Goal: Task Accomplishment & Management: Manage account settings

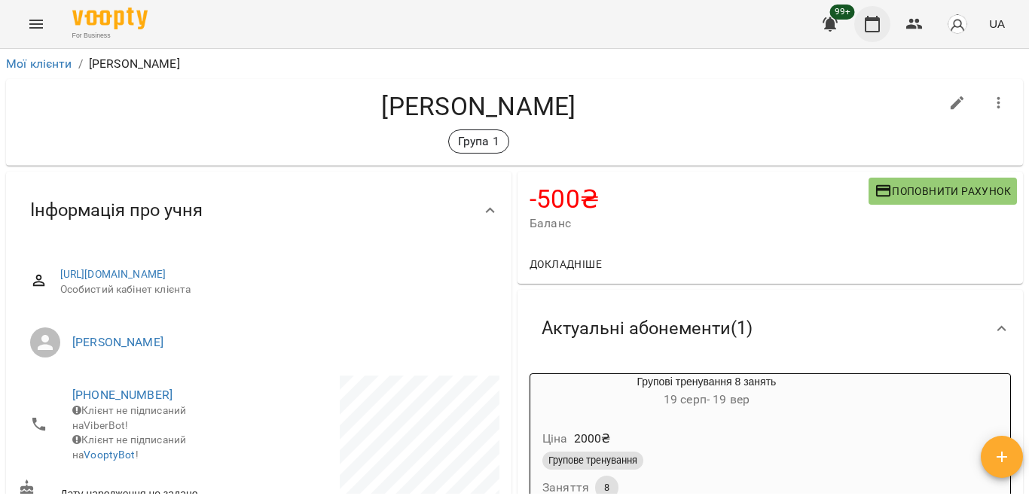
click at [880, 19] on icon "button" at bounding box center [872, 24] width 15 height 17
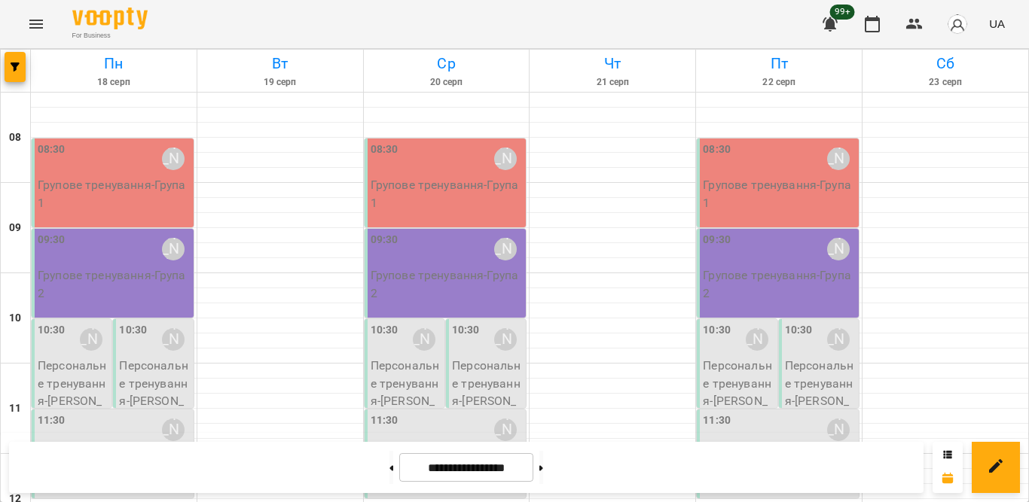
click at [74, 193] on p "Групове тренування - Група 1" at bounding box center [114, 193] width 153 height 35
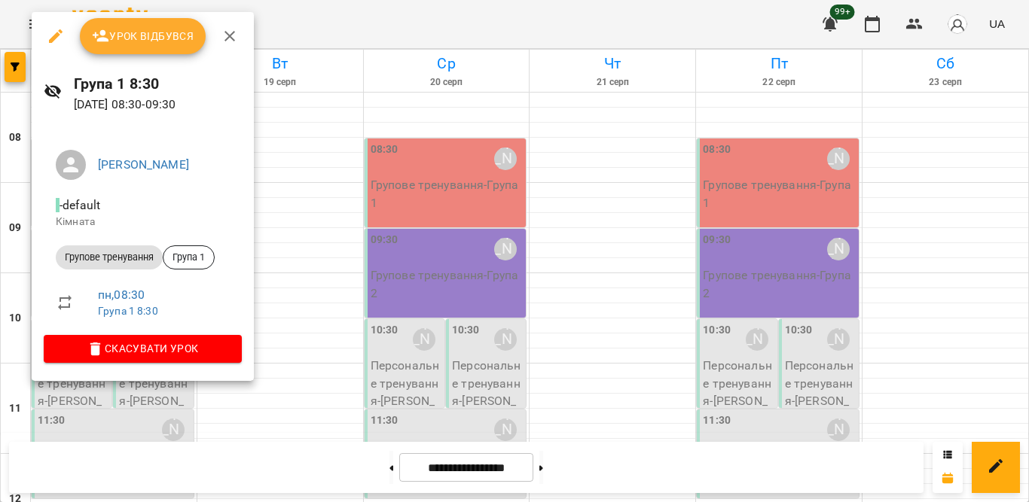
click at [128, 40] on span "Урок відбувся" at bounding box center [143, 36] width 102 height 18
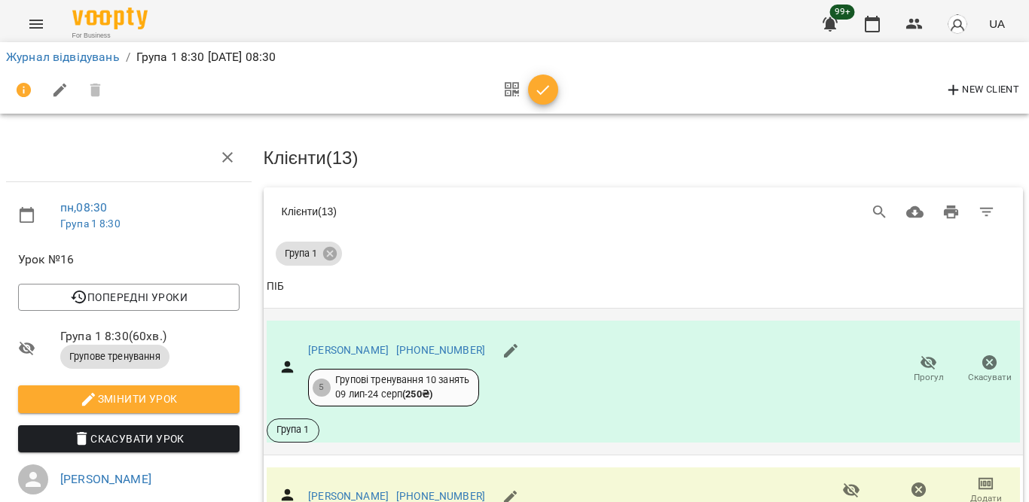
click at [920, 359] on icon "button" at bounding box center [929, 363] width 18 height 18
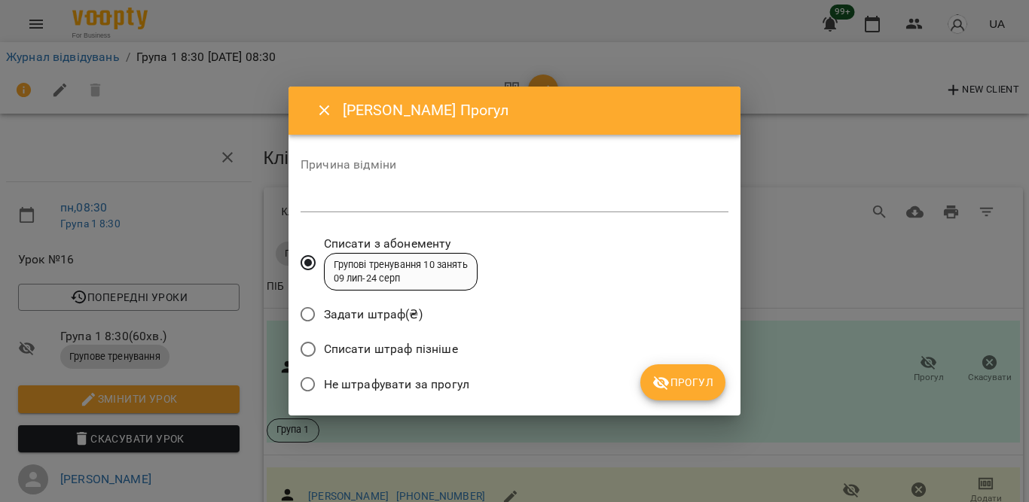
click at [453, 376] on span "Не штрафувати за прогул" at bounding box center [396, 385] width 145 height 18
click at [688, 377] on span "Прогул" at bounding box center [682, 383] width 61 height 18
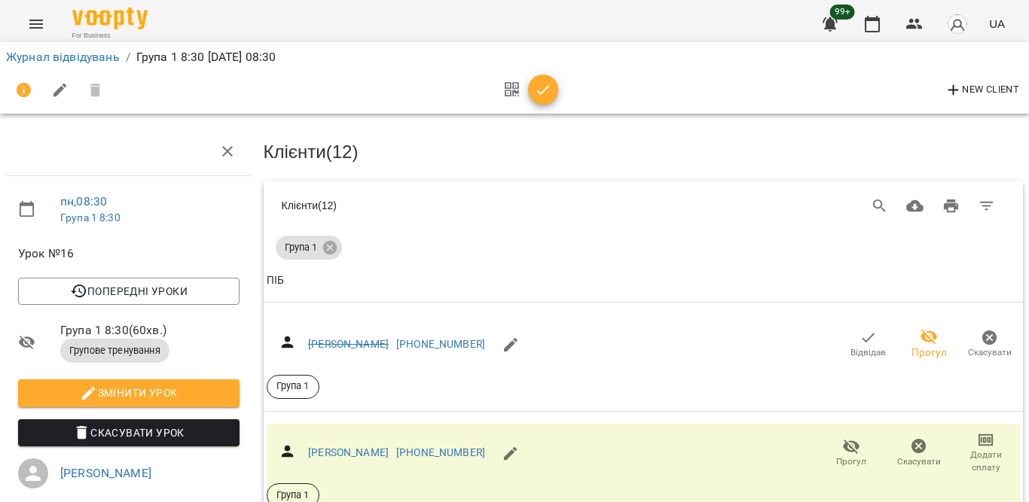
scroll to position [313, 0]
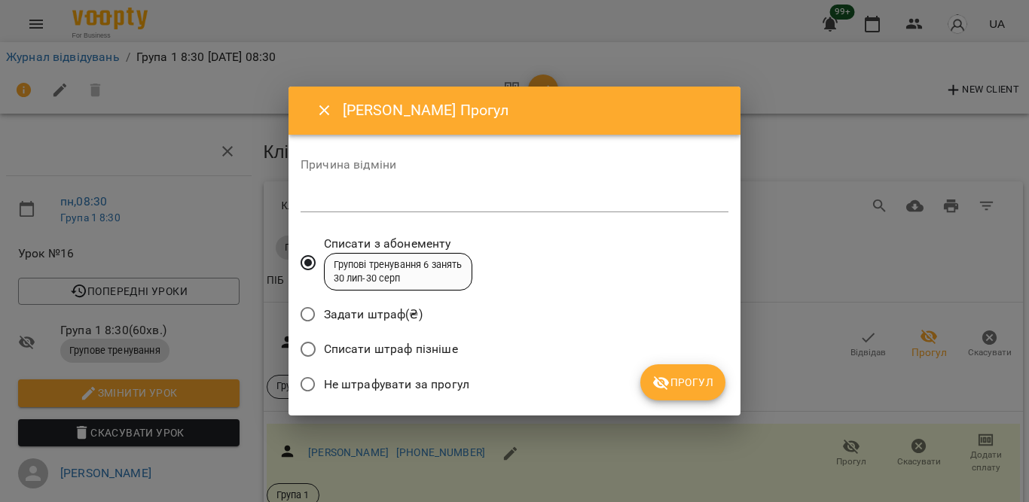
click at [394, 381] on span "Не штрафувати за прогул" at bounding box center [396, 385] width 145 height 18
click at [652, 381] on icon "submit" at bounding box center [661, 383] width 18 height 18
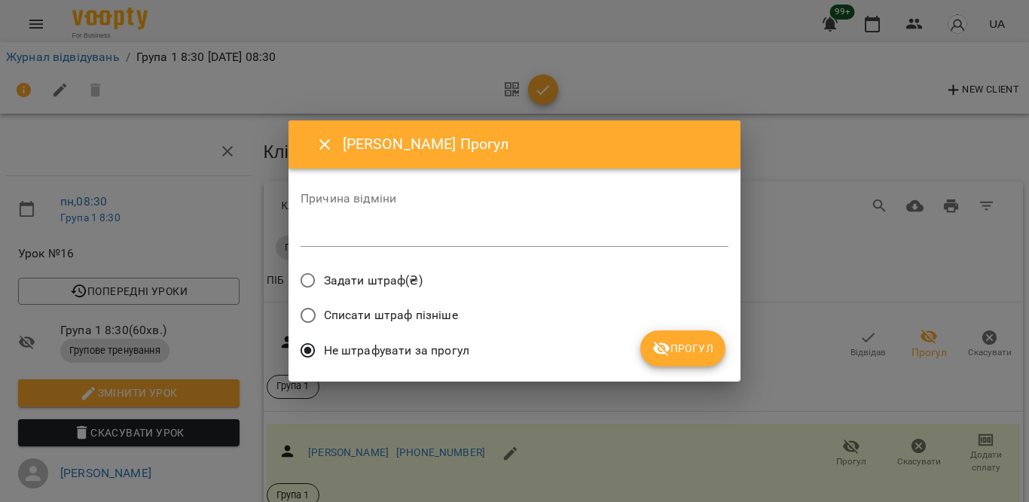
click at [697, 347] on span "Прогул" at bounding box center [682, 349] width 61 height 18
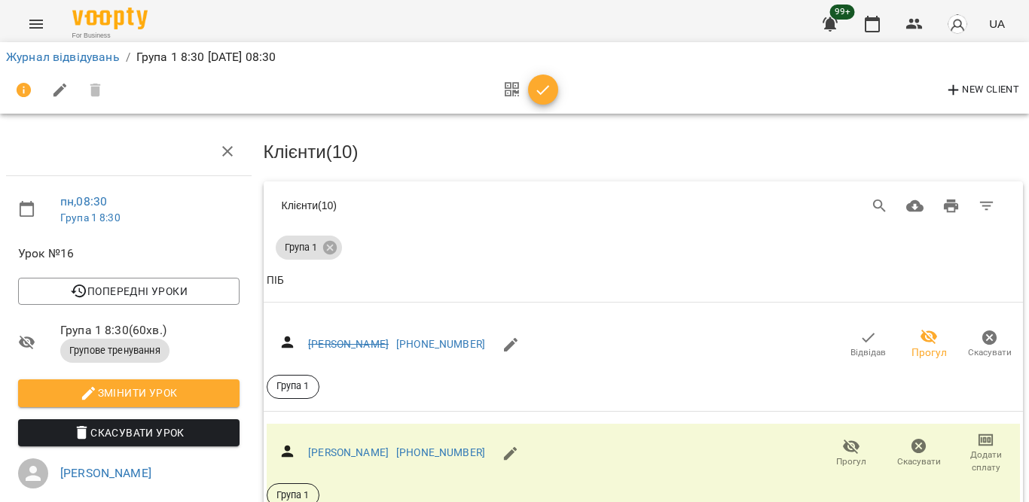
scroll to position [969, 0]
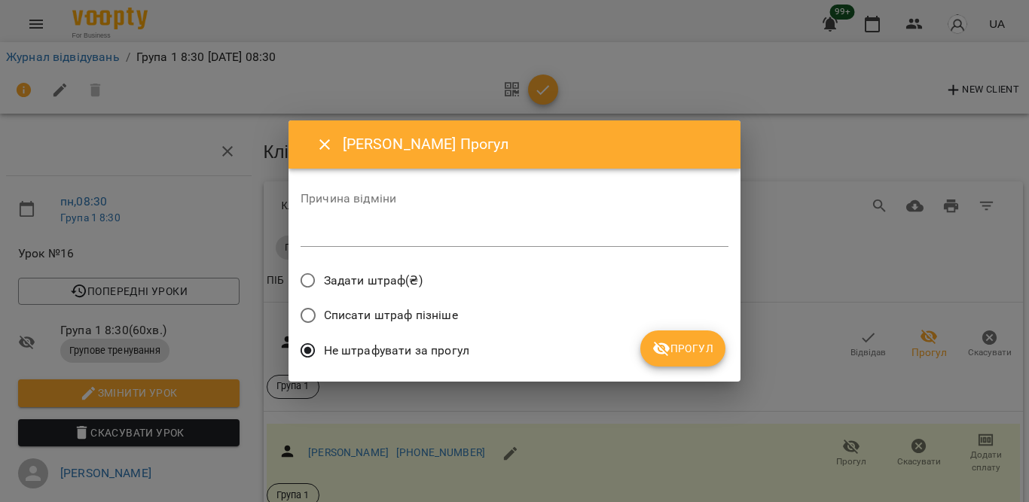
click at [665, 350] on icon "submit" at bounding box center [661, 349] width 17 height 14
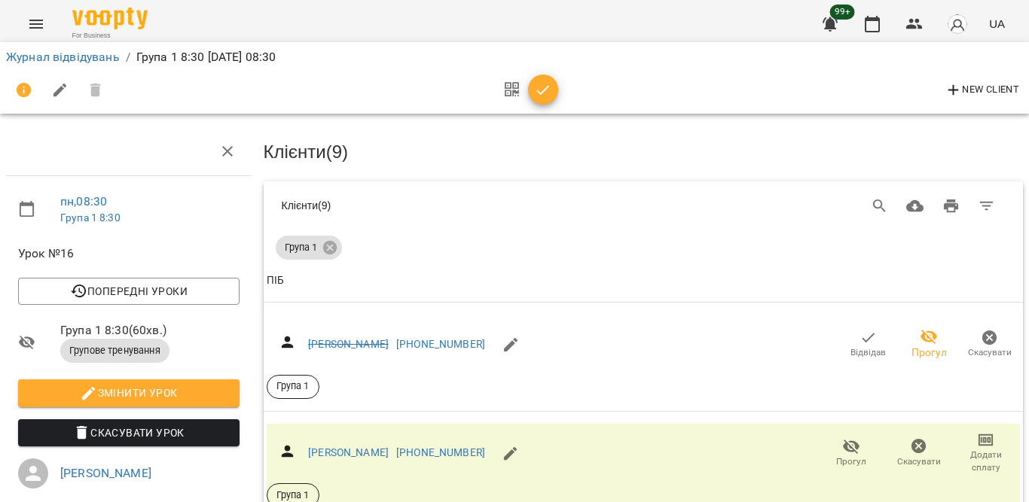
scroll to position [1195, 0]
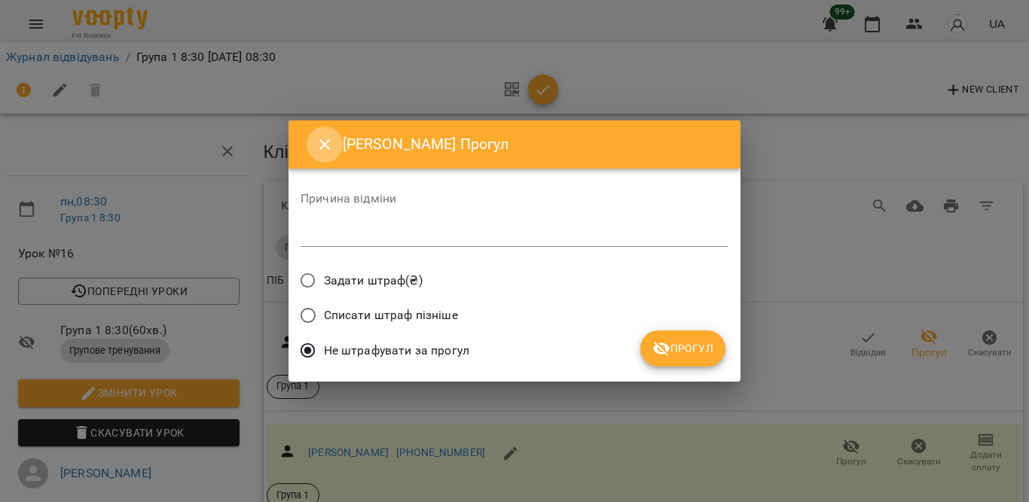
click at [322, 147] on icon "Close" at bounding box center [324, 144] width 11 height 11
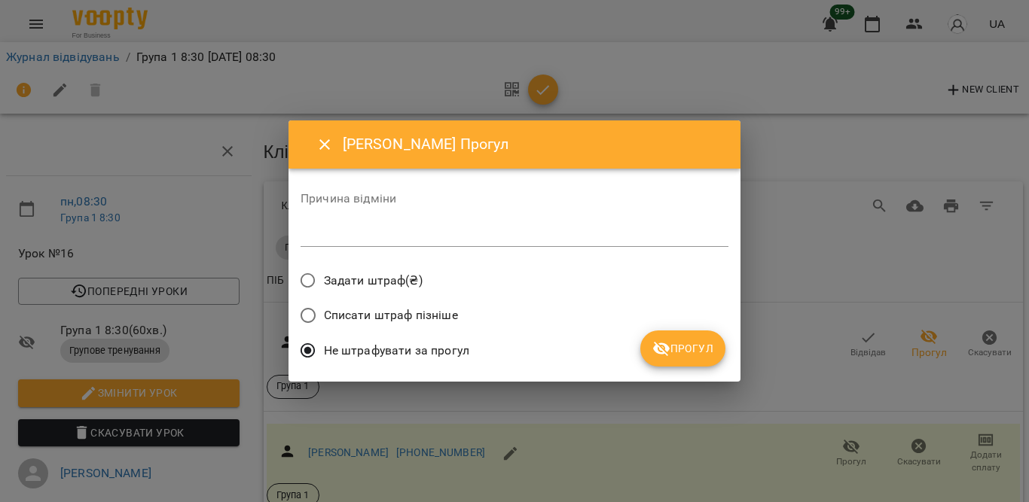
click at [707, 352] on span "Прогул" at bounding box center [682, 349] width 61 height 18
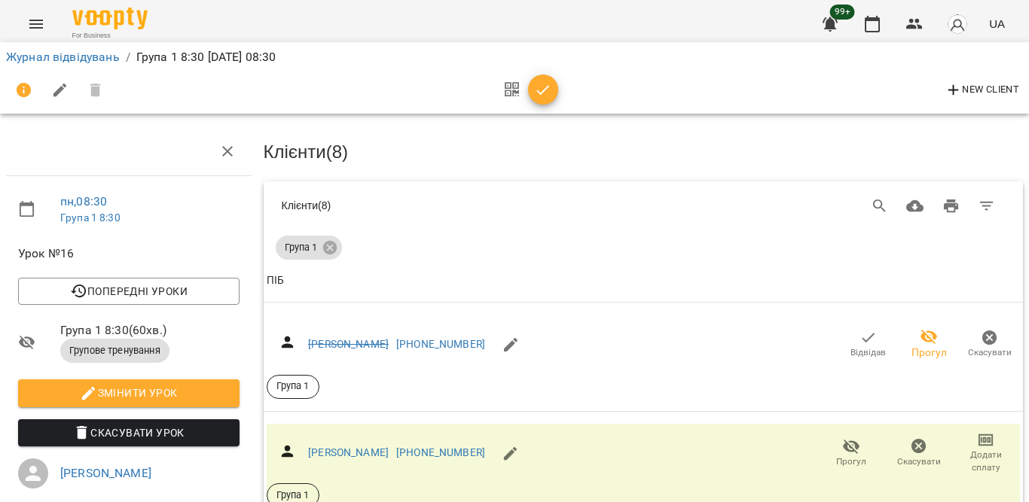
scroll to position [1346, 0]
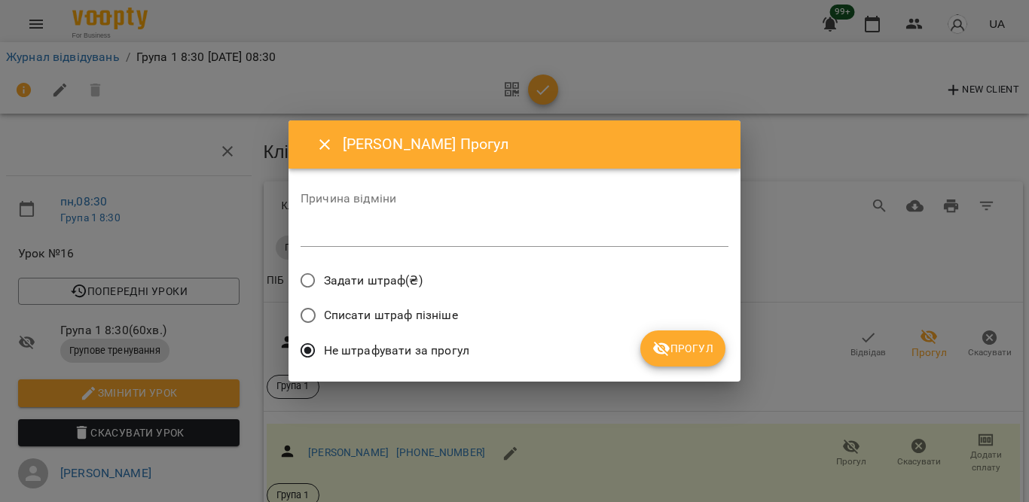
click at [656, 352] on icon "submit" at bounding box center [661, 349] width 17 height 14
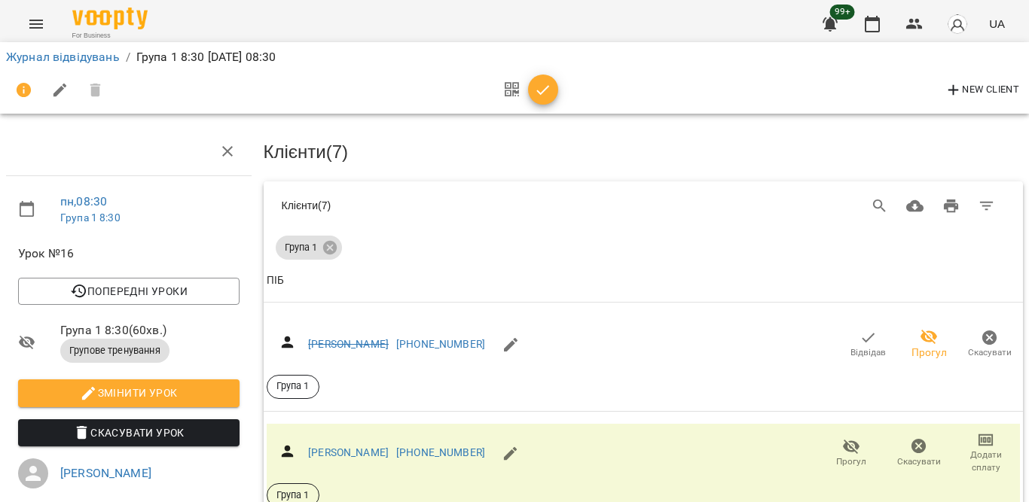
scroll to position [1122, 0]
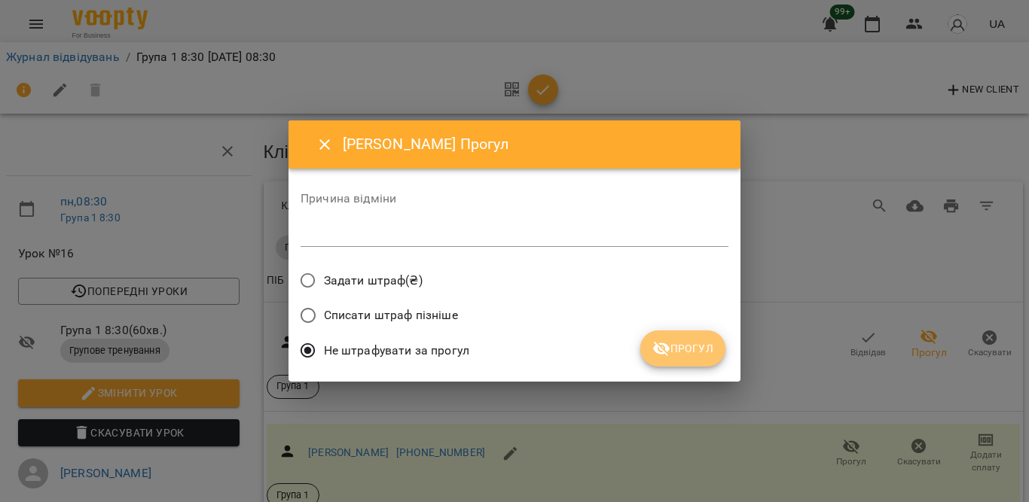
click at [662, 346] on icon "submit" at bounding box center [661, 349] width 18 height 18
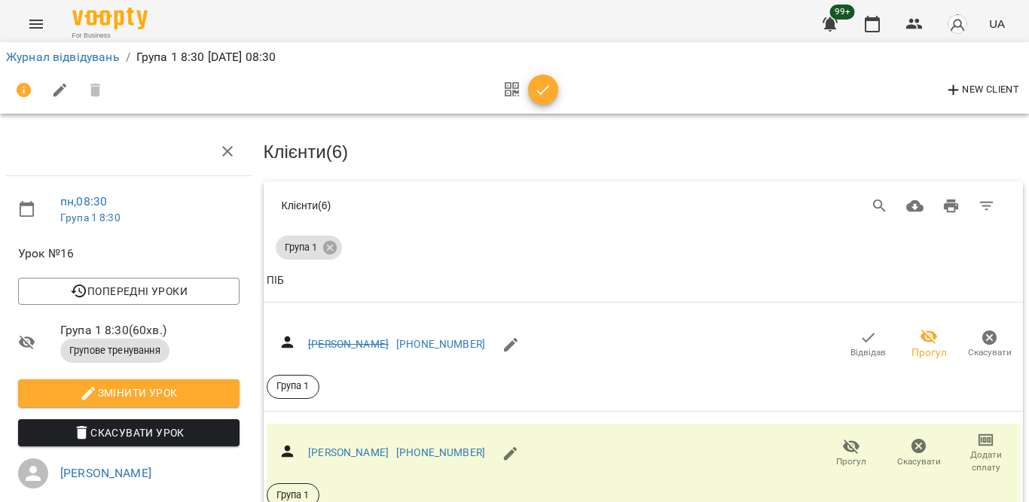
click at [542, 93] on icon "button" at bounding box center [543, 90] width 13 height 10
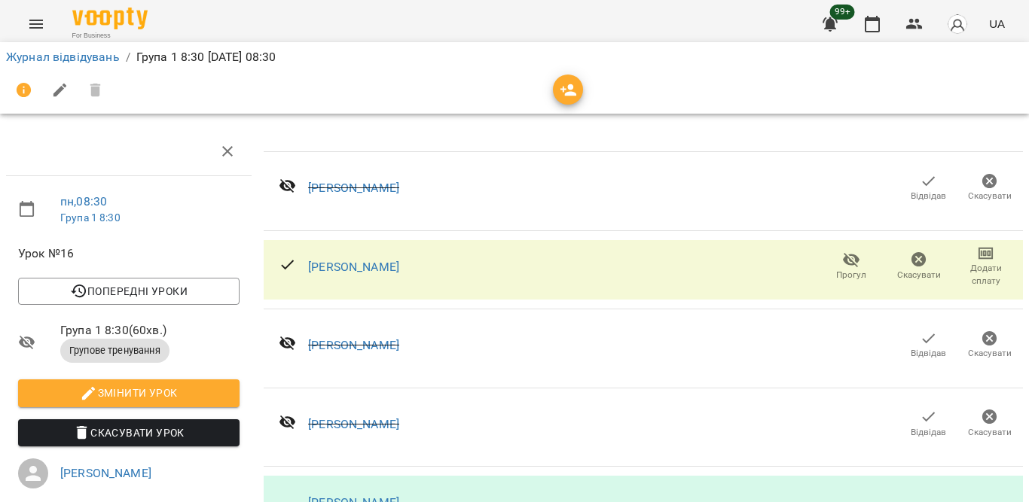
scroll to position [856, 0]
click at [884, 19] on button "button" at bounding box center [872, 24] width 36 height 36
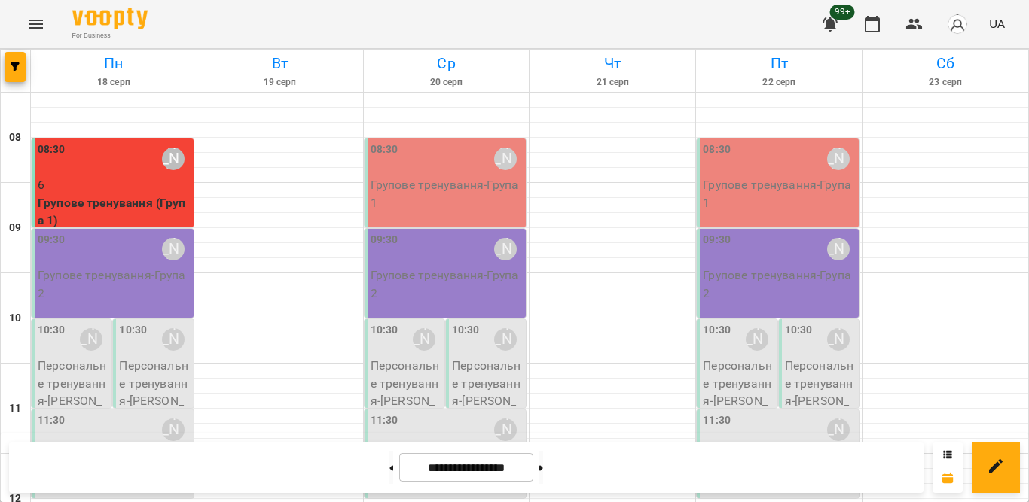
click at [72, 385] on p "Персональне тренування - [PERSON_NAME]" at bounding box center [73, 392] width 71 height 71
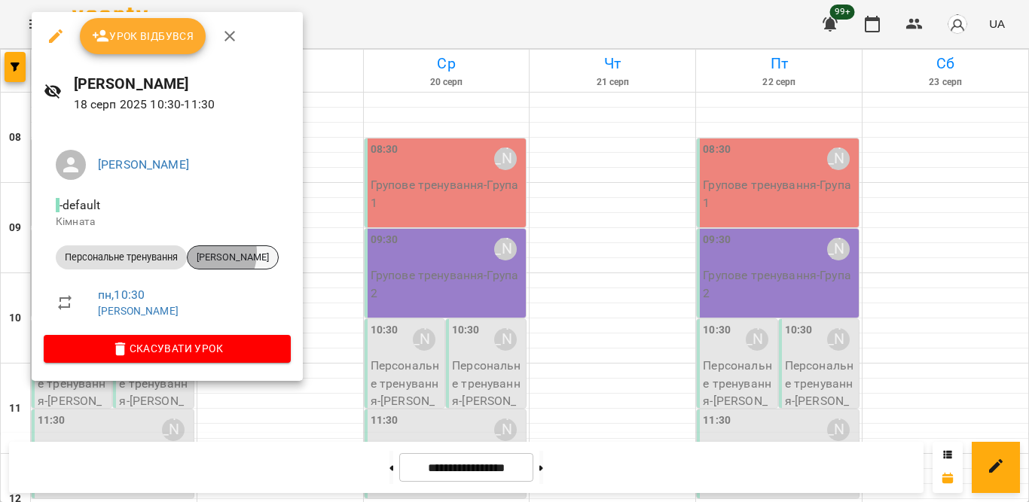
drag, startPoint x: 215, startPoint y: 252, endPoint x: 206, endPoint y: 252, distance: 9.0
click at [206, 252] on span "[PERSON_NAME]" at bounding box center [233, 258] width 90 height 14
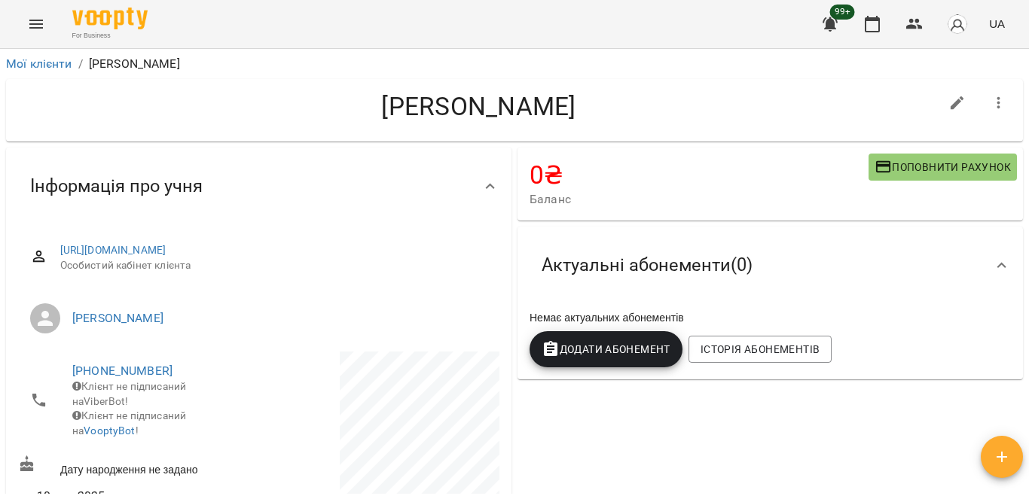
click at [553, 344] on span "Додати Абонемент" at bounding box center [606, 349] width 129 height 18
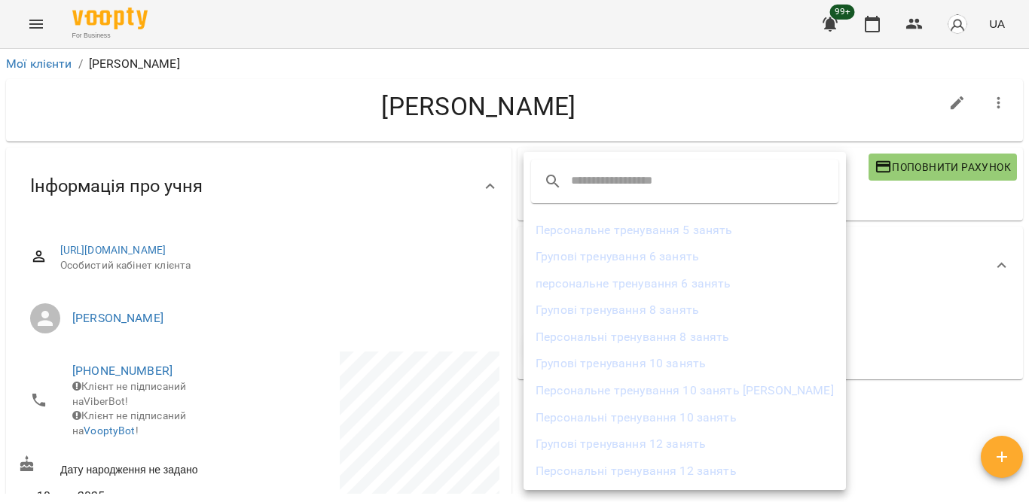
click at [639, 420] on li "Персональні тренування 10 занять" at bounding box center [684, 417] width 322 height 27
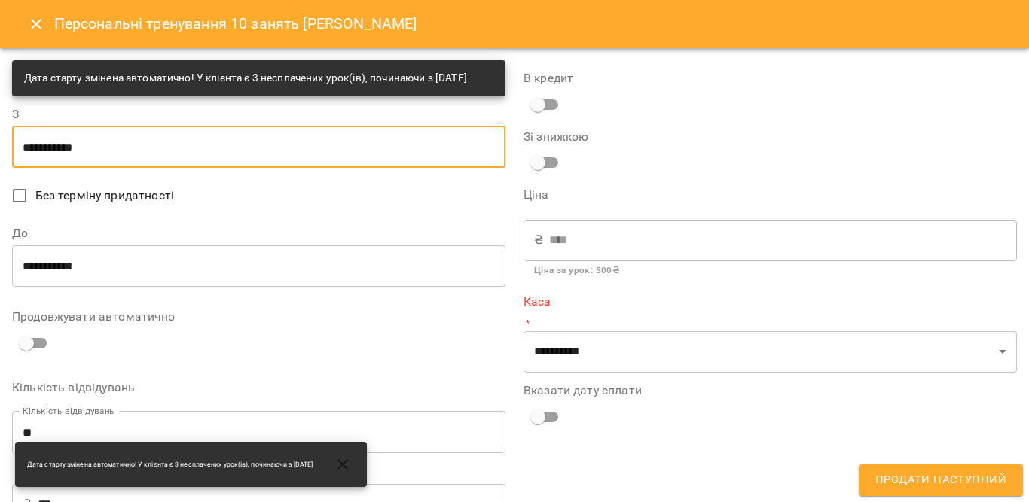
click at [114, 160] on input "**********" at bounding box center [258, 147] width 493 height 42
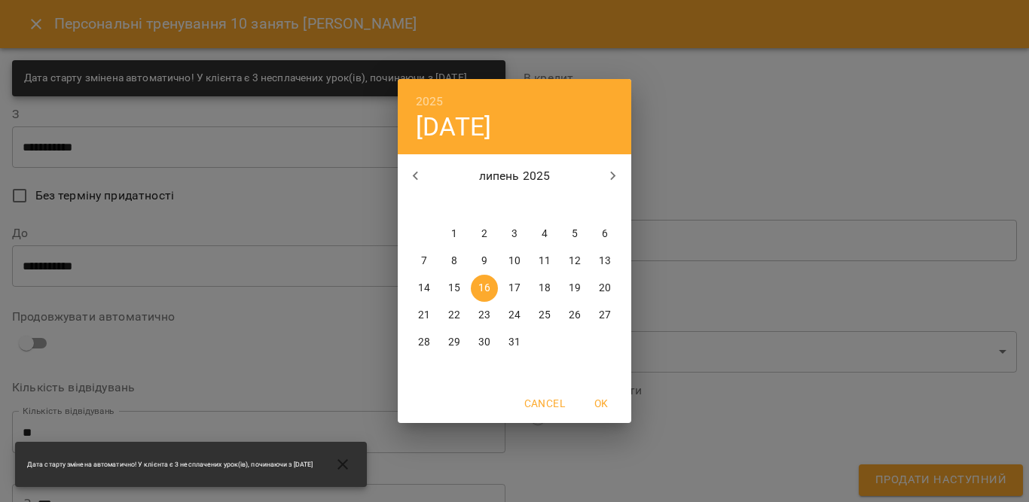
click at [611, 170] on icon "button" at bounding box center [613, 176] width 18 height 18
click at [453, 313] on p "19" at bounding box center [454, 315] width 12 height 15
type input "**********"
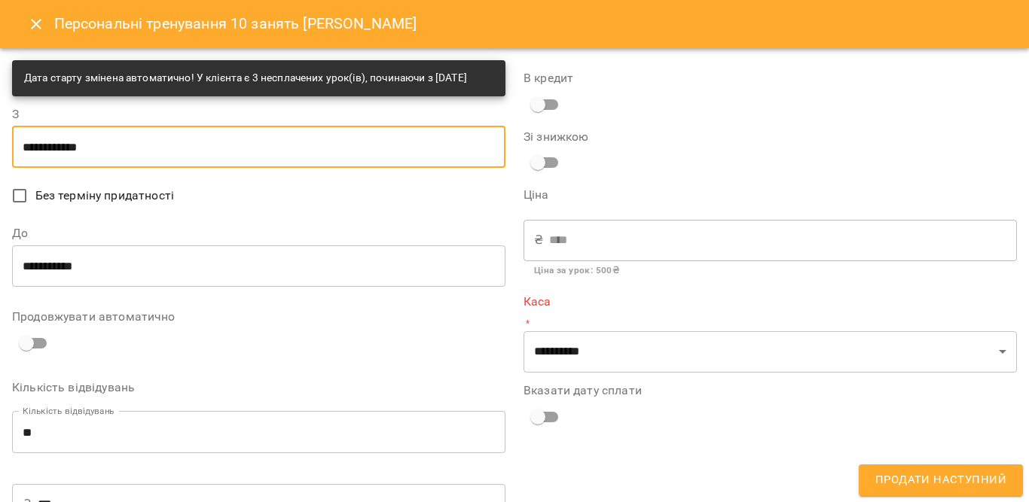
click at [132, 285] on input "**********" at bounding box center [258, 266] width 493 height 42
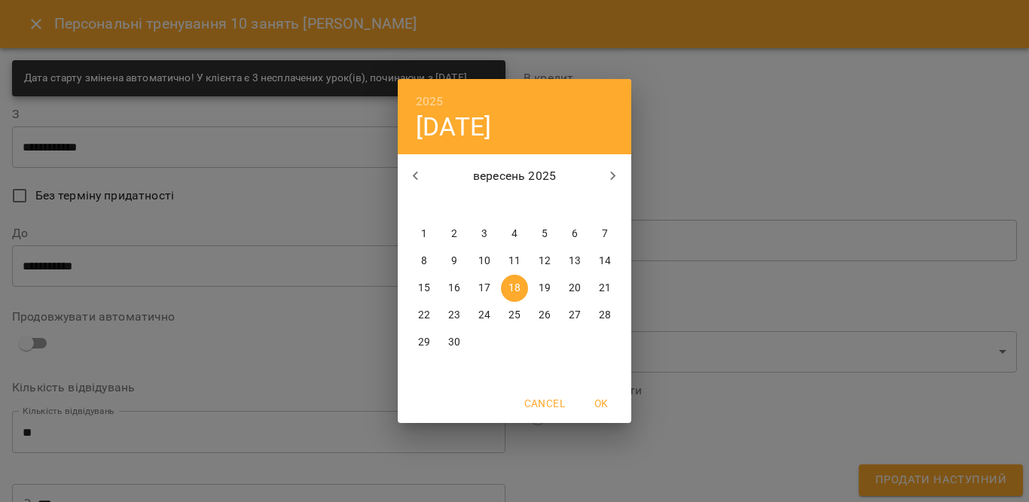
click at [546, 288] on p "19" at bounding box center [545, 288] width 12 height 15
type input "**********"
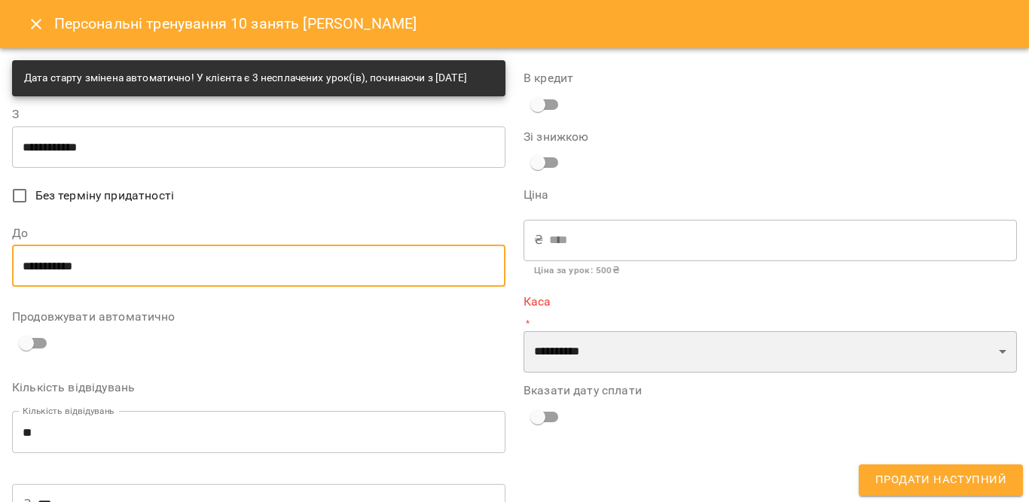
click at [594, 351] on select "**********" at bounding box center [769, 352] width 493 height 42
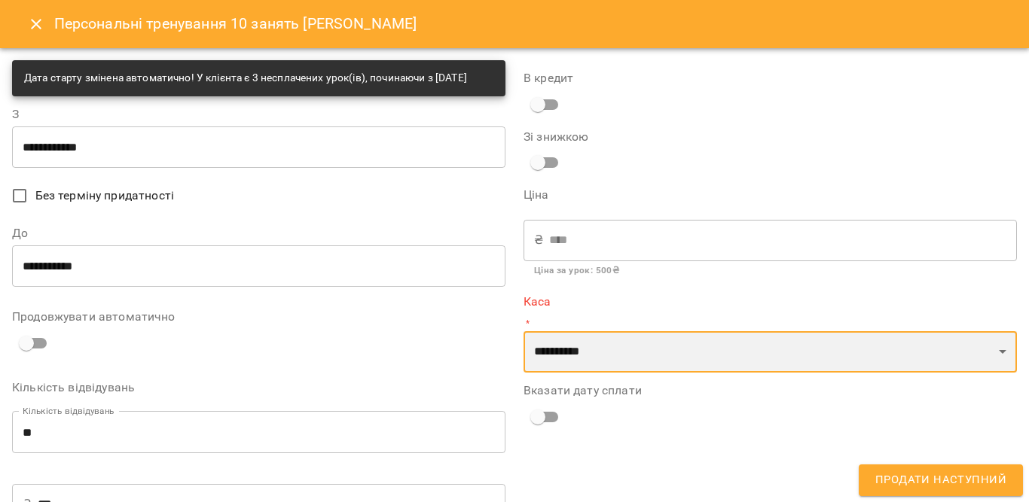
select select "****"
click at [523, 331] on select "**********" at bounding box center [769, 352] width 493 height 42
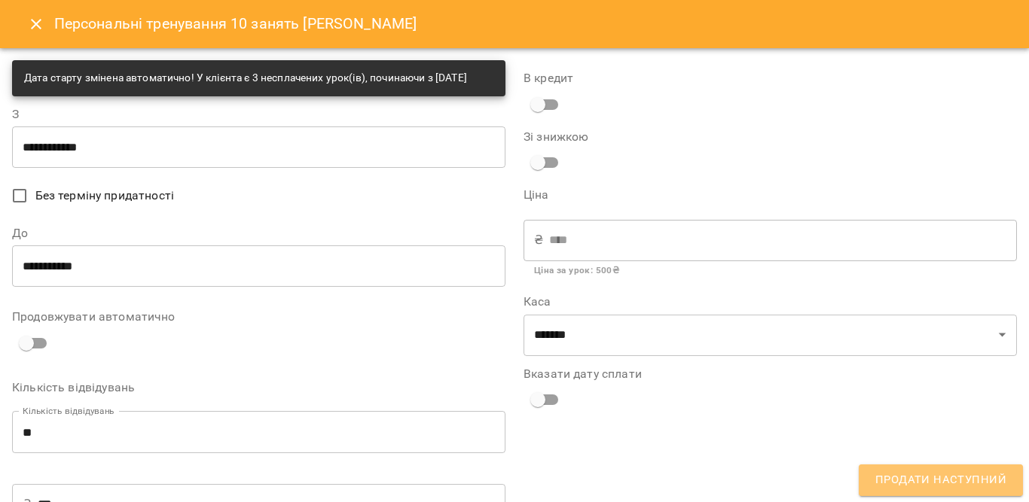
click at [928, 484] on span "Продати наступний" at bounding box center [940, 481] width 131 height 20
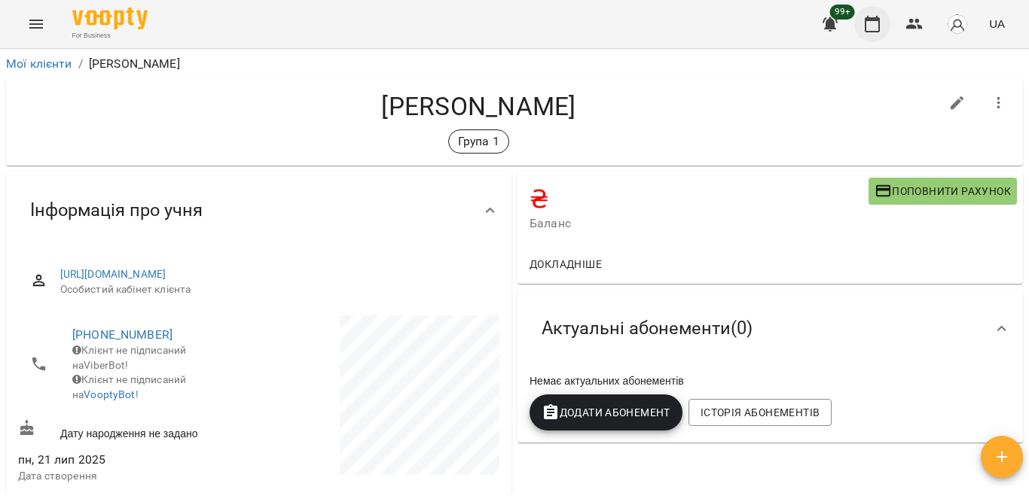
click at [872, 23] on icon "button" at bounding box center [872, 24] width 18 height 18
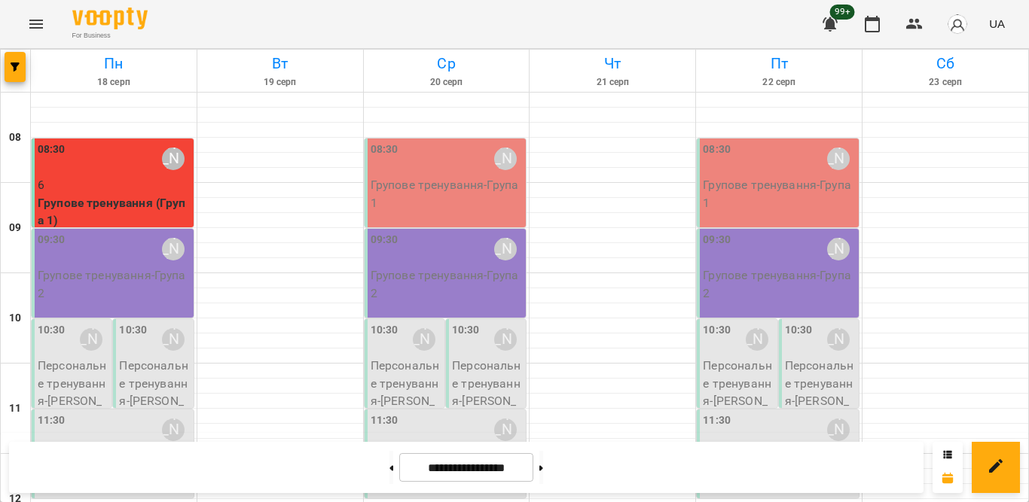
click at [73, 369] on p "Персональне тренування - [PERSON_NAME]" at bounding box center [73, 392] width 71 height 71
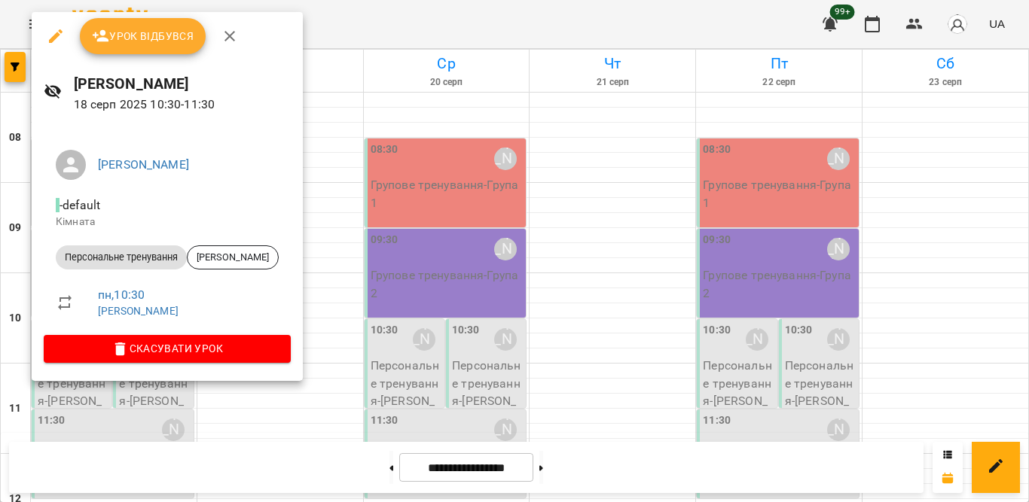
click at [148, 36] on span "Урок відбувся" at bounding box center [143, 36] width 102 height 18
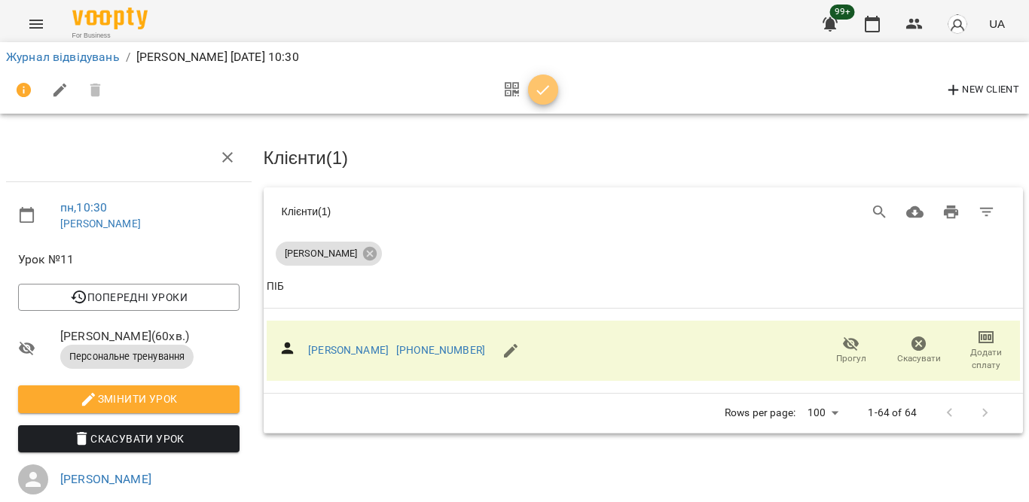
click at [536, 100] on button "button" at bounding box center [543, 90] width 30 height 30
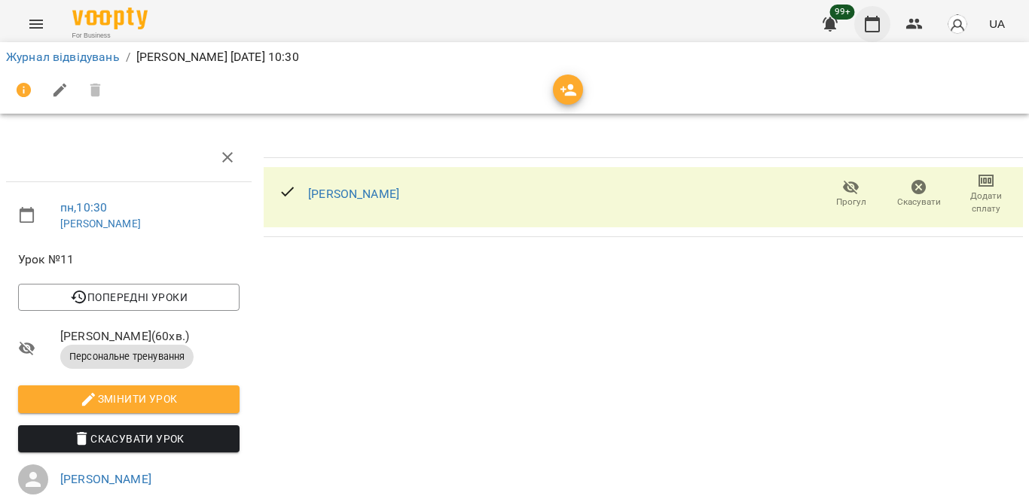
click at [866, 33] on button "button" at bounding box center [872, 24] width 36 height 36
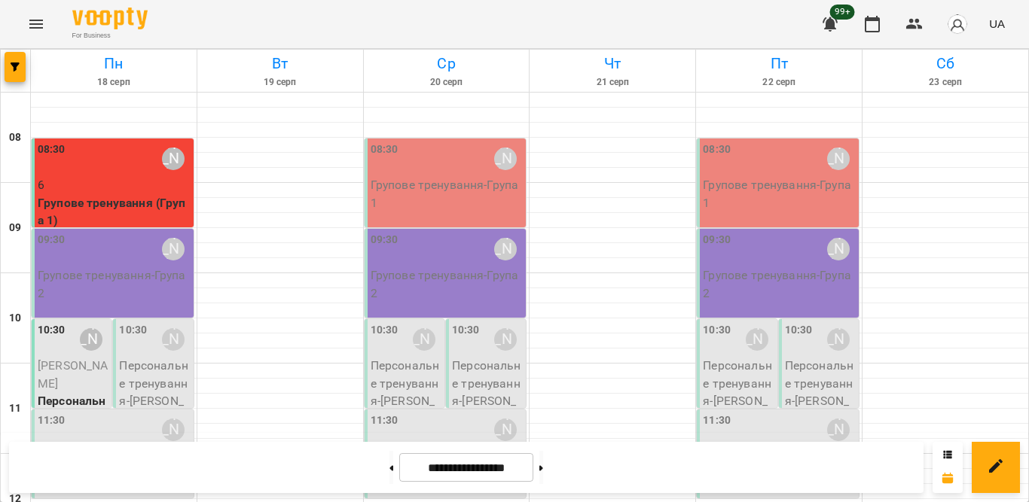
scroll to position [151, 0]
